Goal: Task Accomplishment & Management: Manage account settings

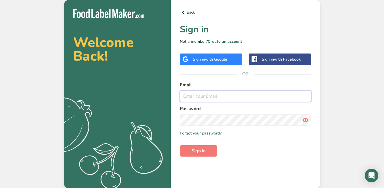
type input "a"
type input "[EMAIL_ADDRESS][DOMAIN_NAME]"
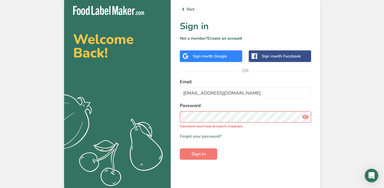
click at [304, 118] on icon at bounding box center [305, 117] width 7 height 10
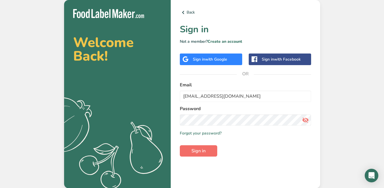
click at [203, 149] on span "Sign in" at bounding box center [199, 151] width 14 height 7
click at [205, 154] on span "Sign in" at bounding box center [199, 151] width 14 height 7
type input "sanchezpamiaguao@gmail.com"
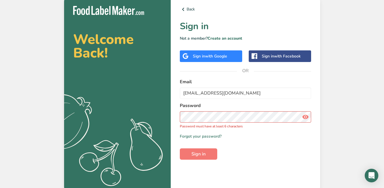
click at [307, 118] on icon at bounding box center [305, 117] width 7 height 10
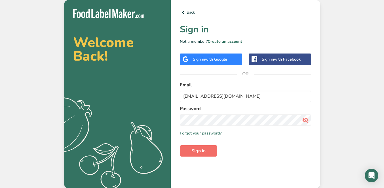
click at [199, 153] on span "Sign in" at bounding box center [199, 151] width 14 height 7
click at [203, 151] on span "Sign in" at bounding box center [199, 151] width 14 height 7
